Goal: Find specific page/section: Find specific page/section

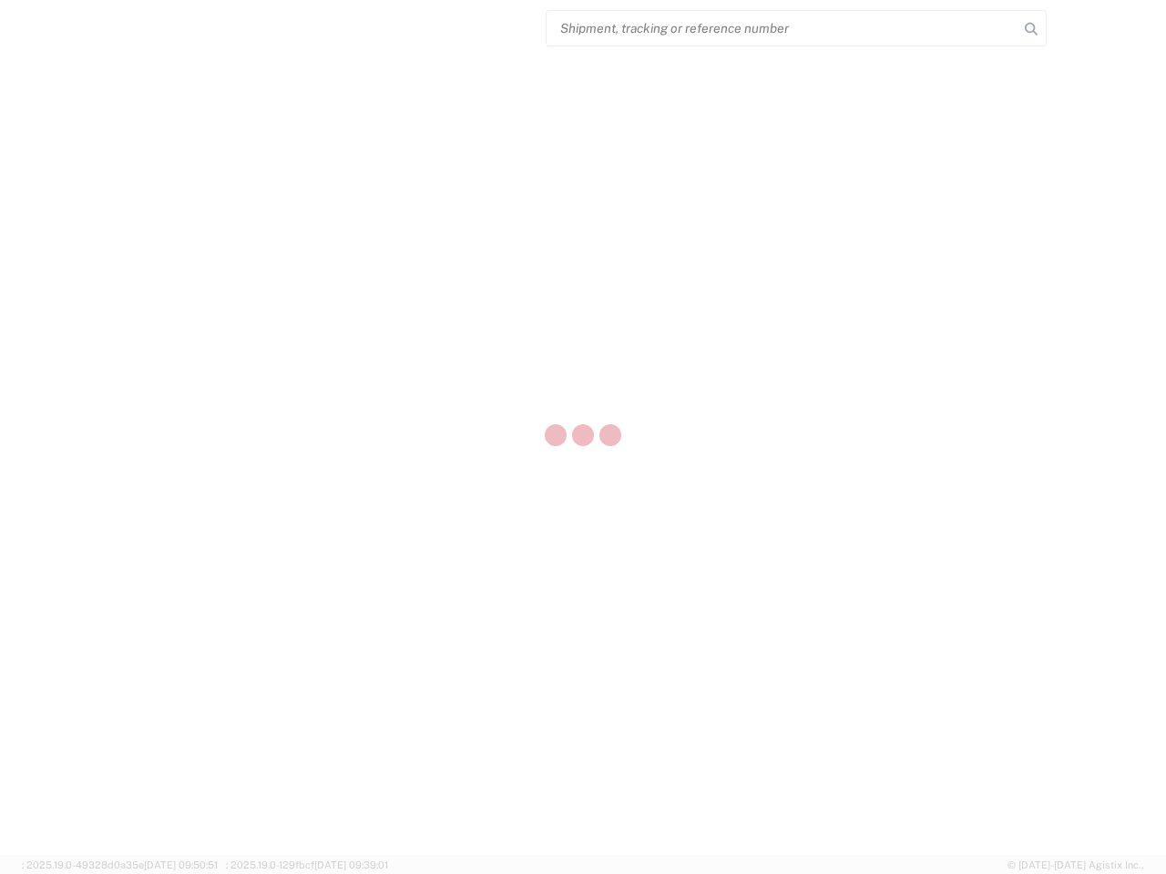
select select "US"
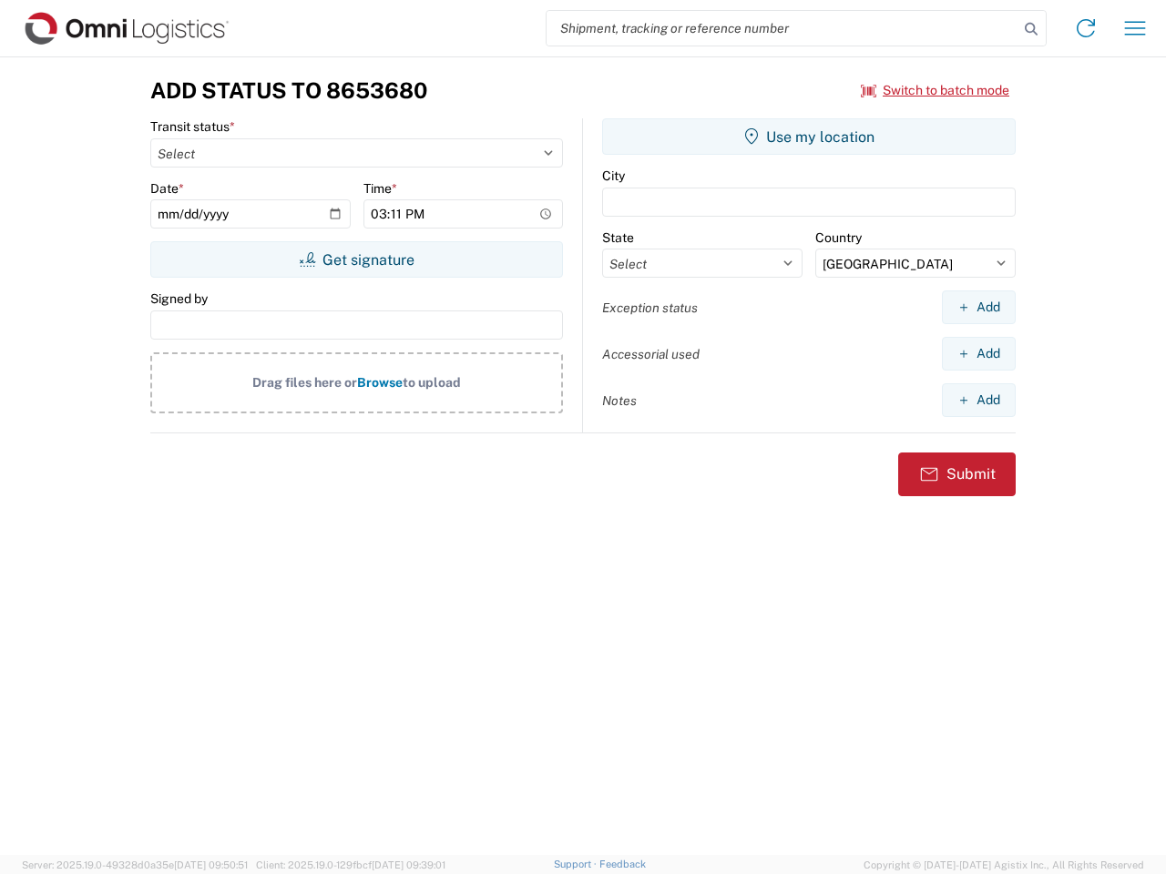
click at [782, 28] on input "search" at bounding box center [782, 28] width 472 height 35
click at [1031, 29] on icon at bounding box center [1030, 28] width 25 height 25
click at [1086, 28] on icon at bounding box center [1085, 28] width 29 height 29
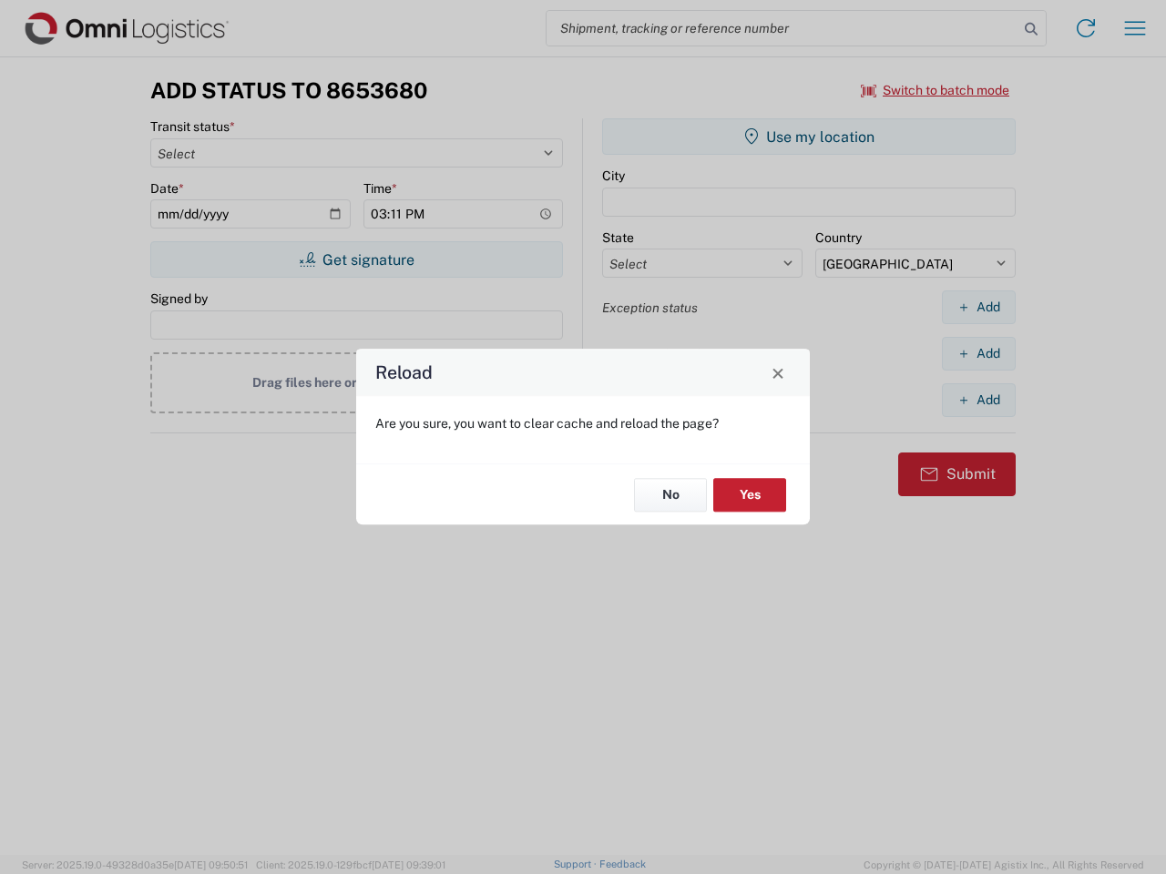
click at [935, 90] on div "Reload Are you sure, you want to clear cache and reload the page? No Yes" at bounding box center [583, 437] width 1166 height 874
click at [356, 260] on div "Reload Are you sure, you want to clear cache and reload the page? No Yes" at bounding box center [583, 437] width 1166 height 874
click at [809, 137] on div "Reload Are you sure, you want to clear cache and reload the page? No Yes" at bounding box center [583, 437] width 1166 height 874
click at [978, 307] on div "Reload Are you sure, you want to clear cache and reload the page? No Yes" at bounding box center [583, 437] width 1166 height 874
click at [978, 353] on div "Reload Are you sure, you want to clear cache and reload the page? No Yes" at bounding box center [583, 437] width 1166 height 874
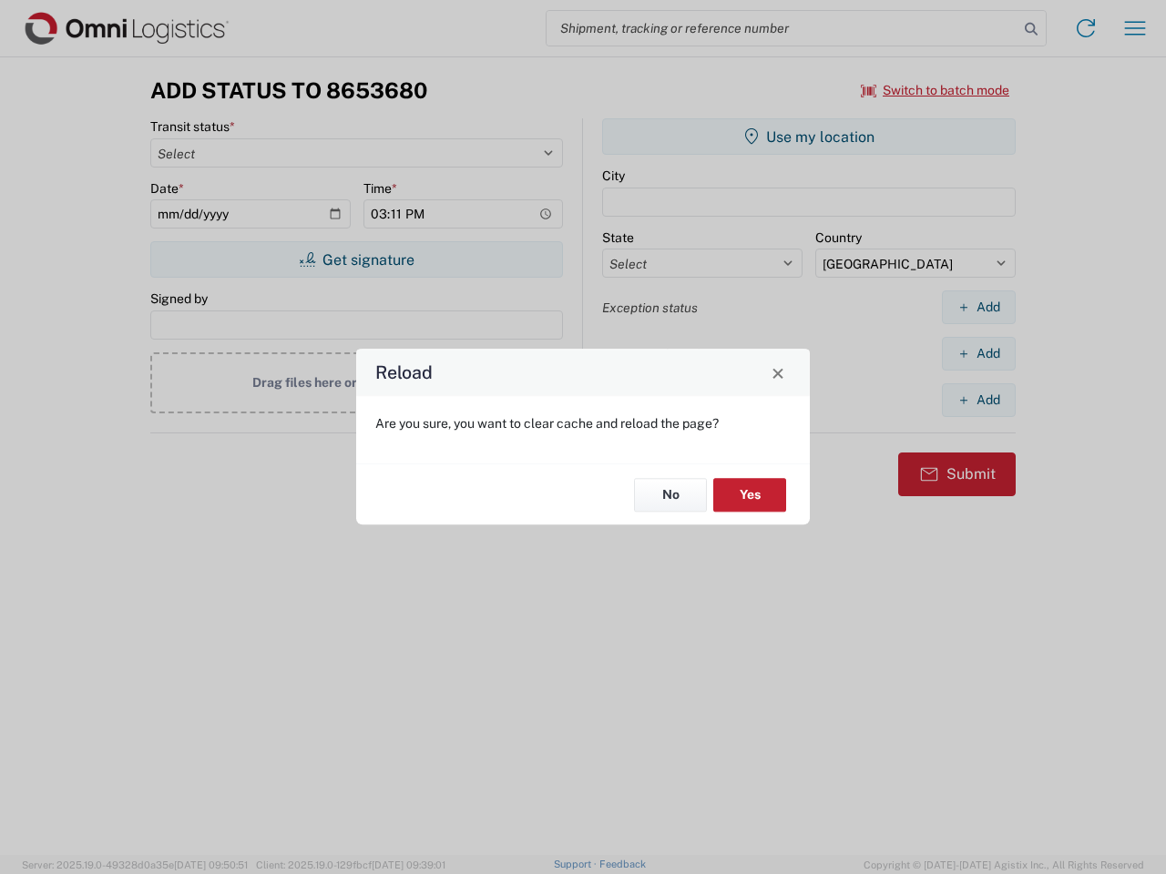
click at [978, 400] on div "Reload Are you sure, you want to clear cache and reload the page? No Yes" at bounding box center [583, 437] width 1166 height 874
